Goal: Find specific page/section: Find specific page/section

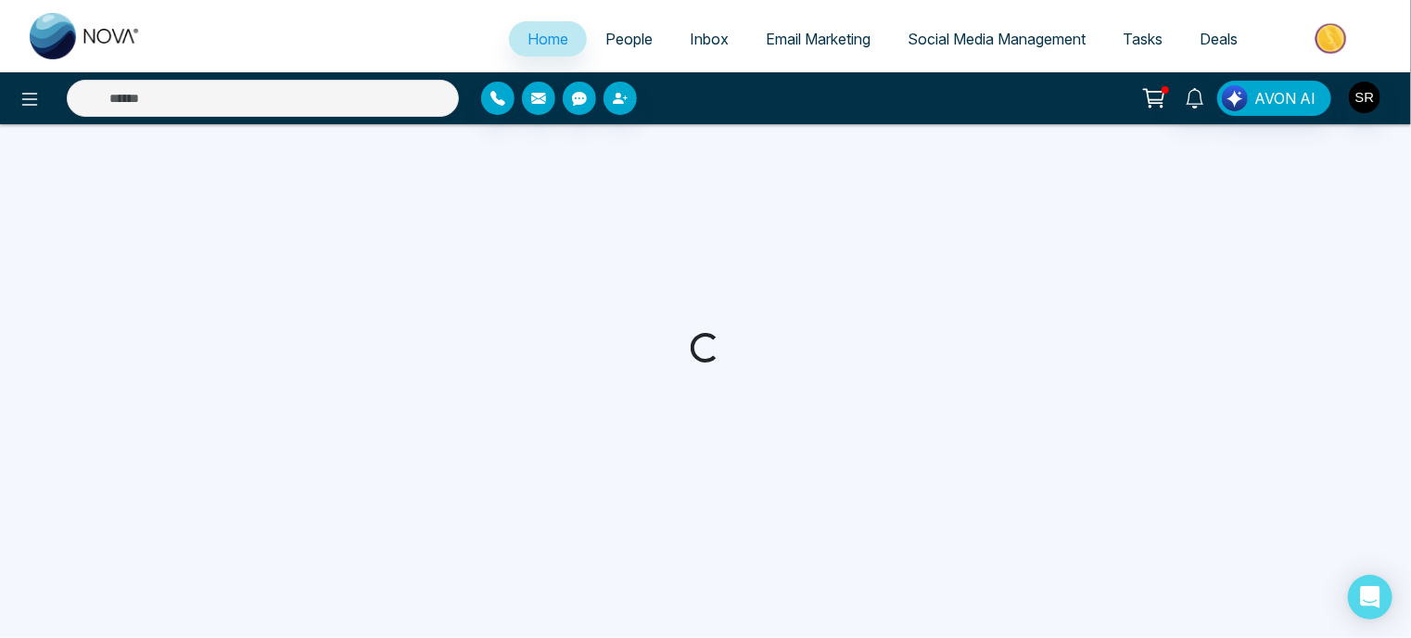
select select "*"
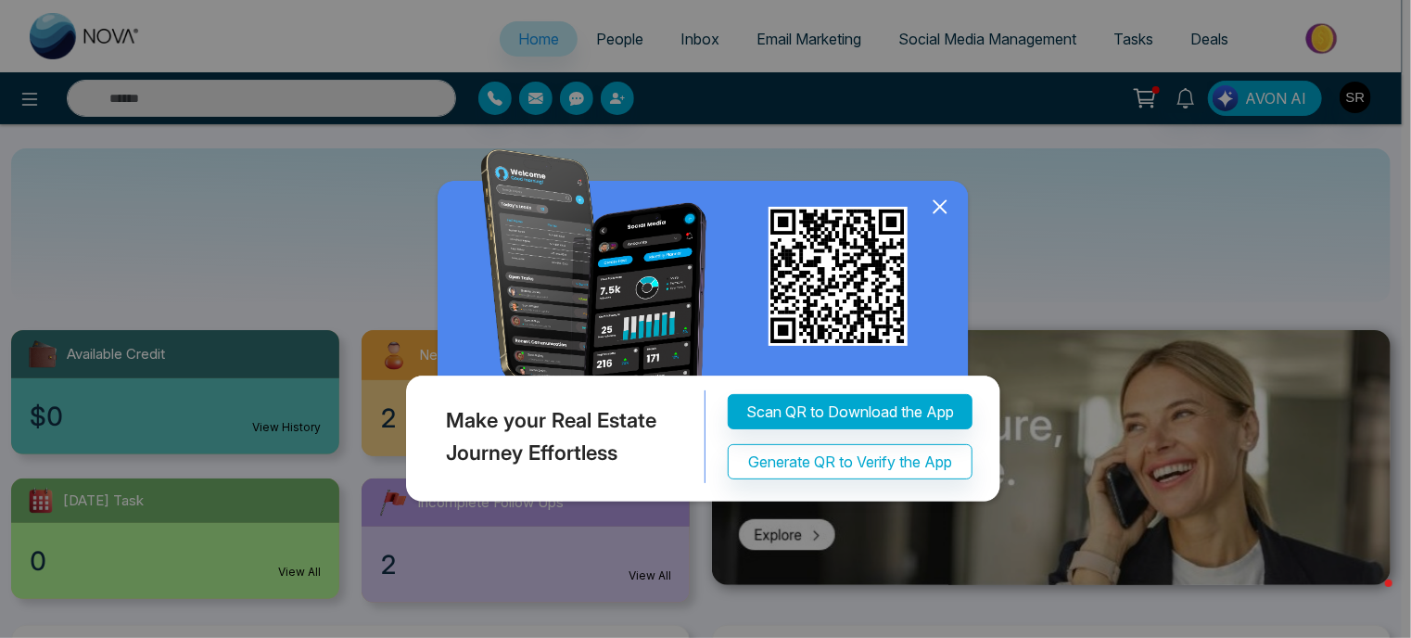
click at [936, 210] on icon at bounding box center [940, 207] width 12 height 12
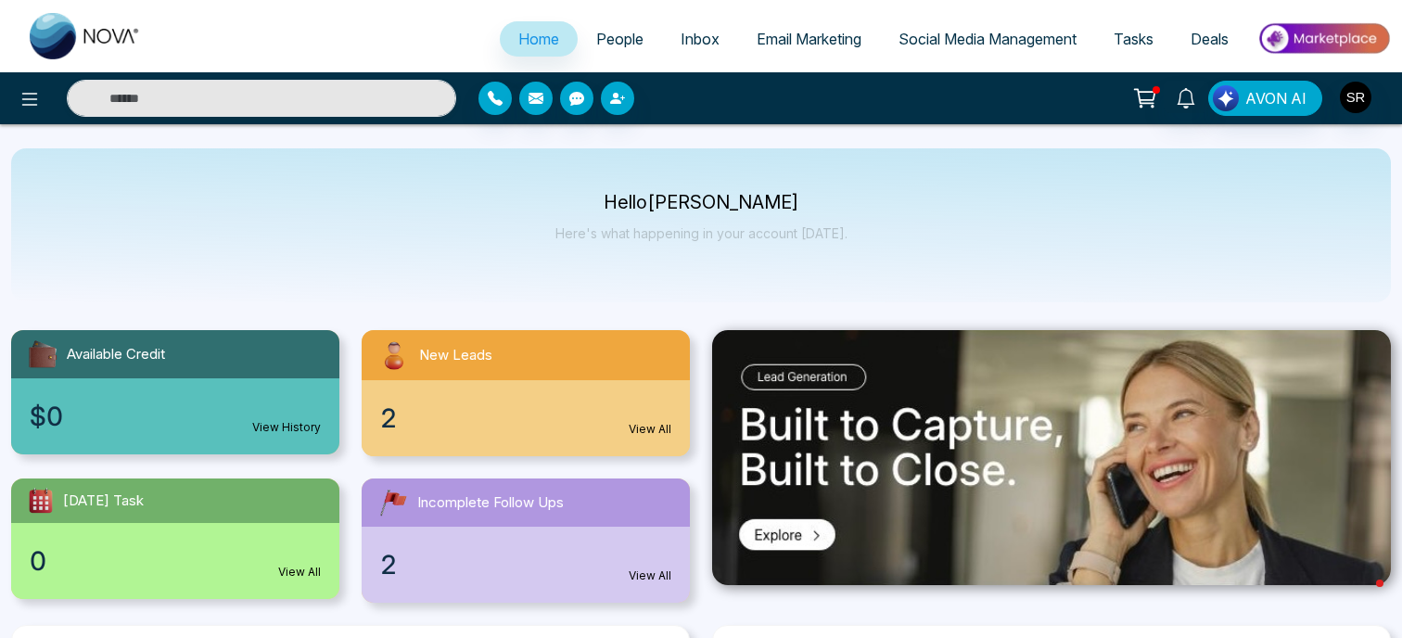
click at [651, 429] on link "View All" at bounding box center [650, 429] width 43 height 17
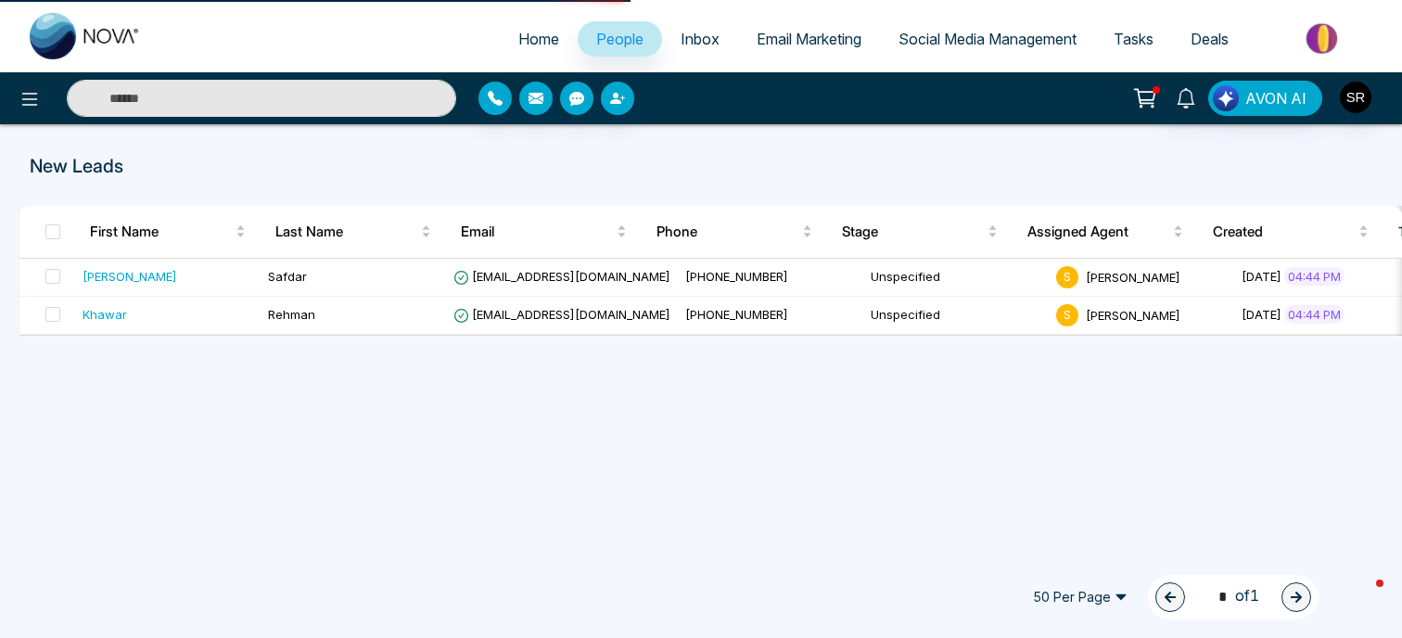
select select "*"
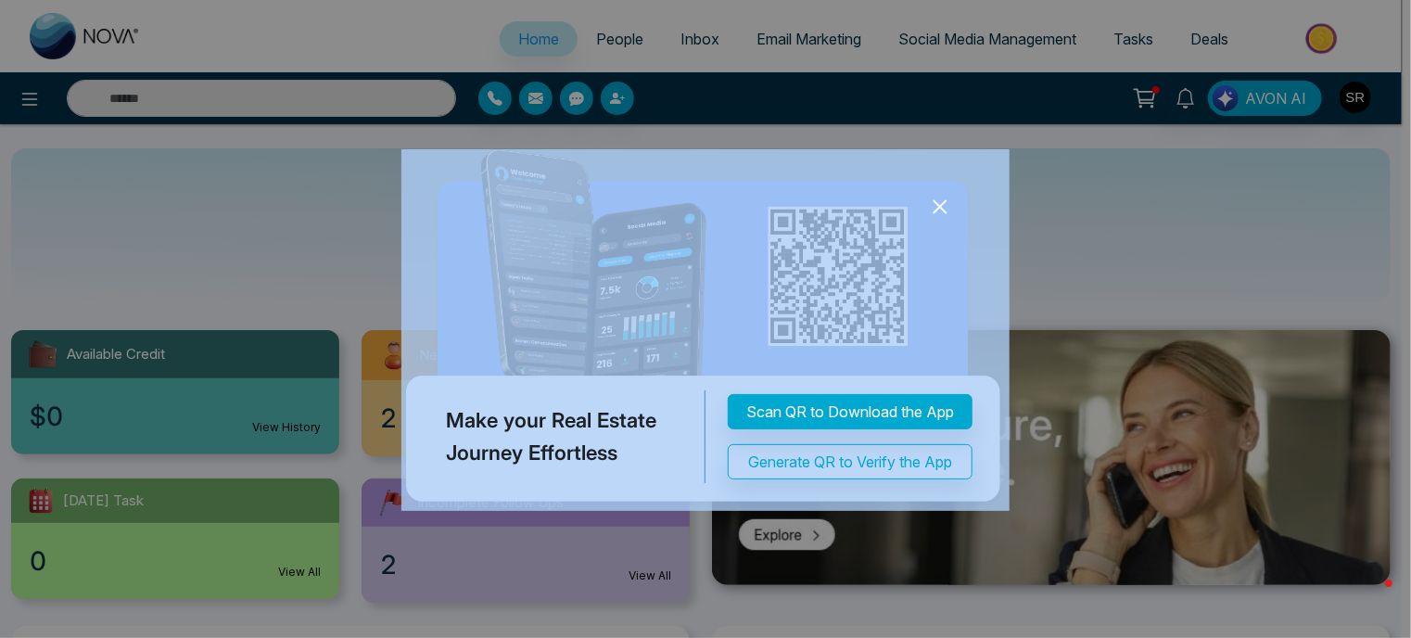
click at [937, 208] on icon at bounding box center [940, 207] width 28 height 28
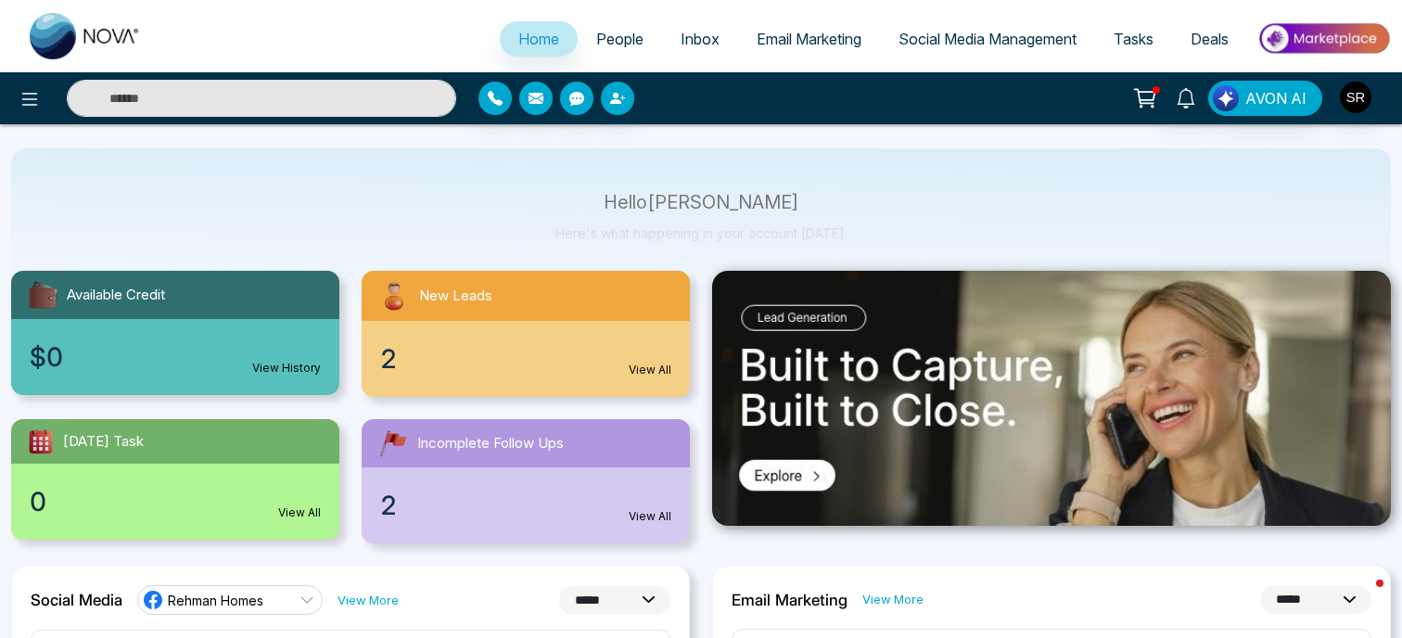
scroll to position [93, 0]
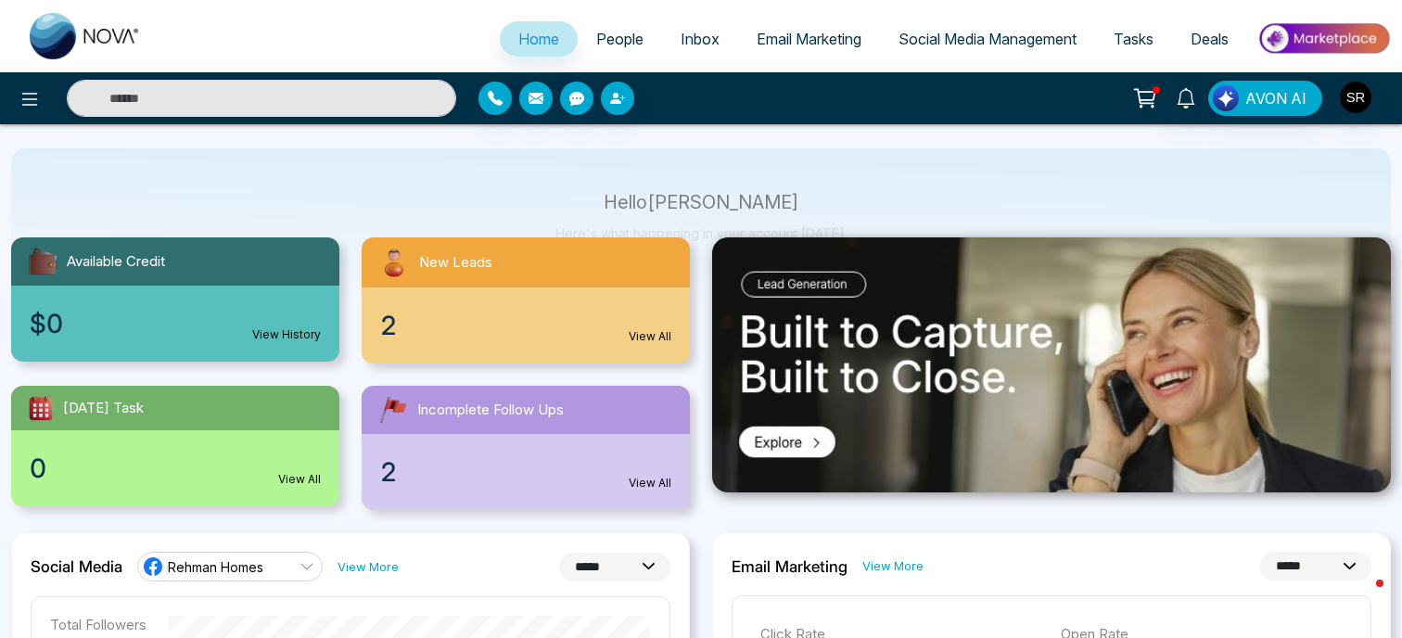
click at [655, 483] on link "View All" at bounding box center [650, 483] width 43 height 17
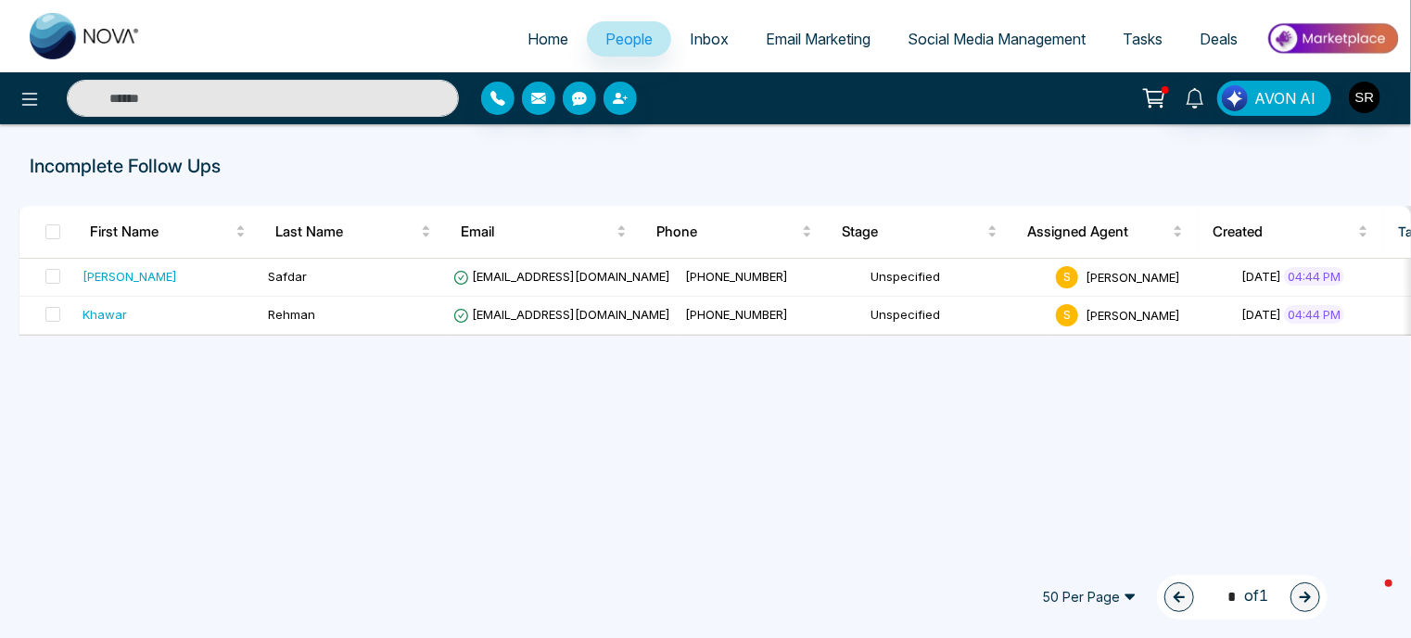
select select "*"
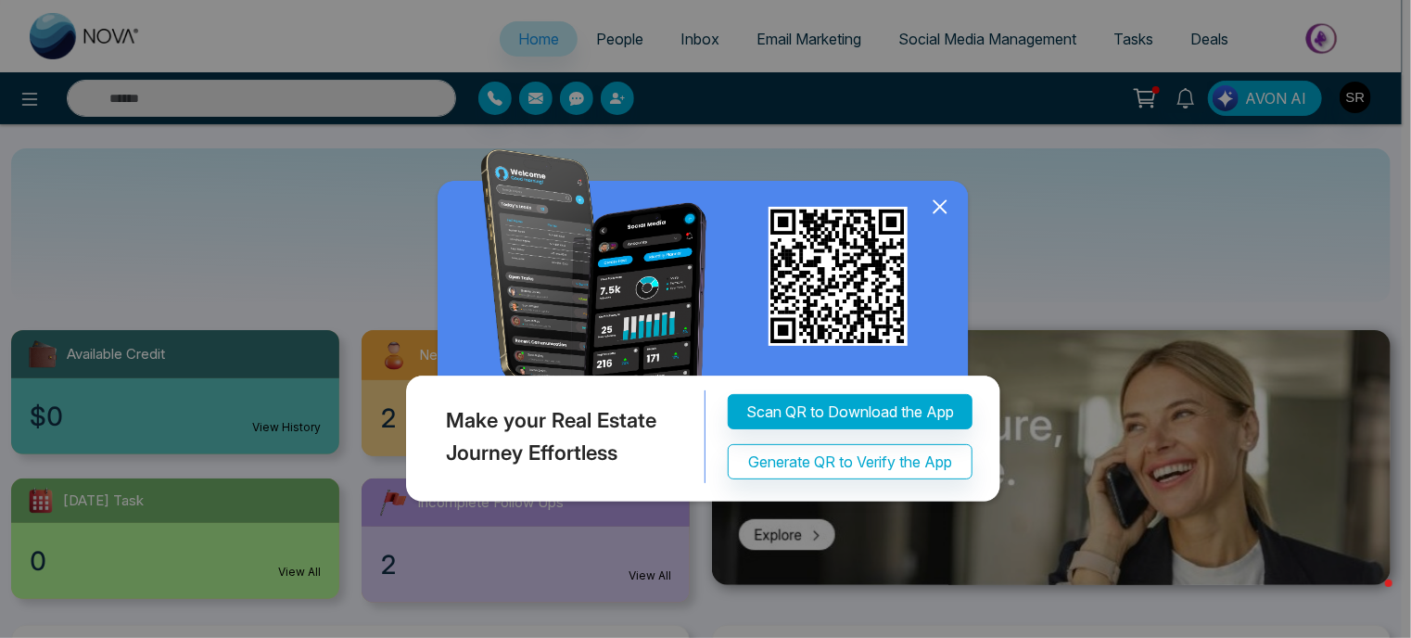
click at [931, 208] on icon at bounding box center [940, 207] width 28 height 28
